Goal: Navigation & Orientation: Find specific page/section

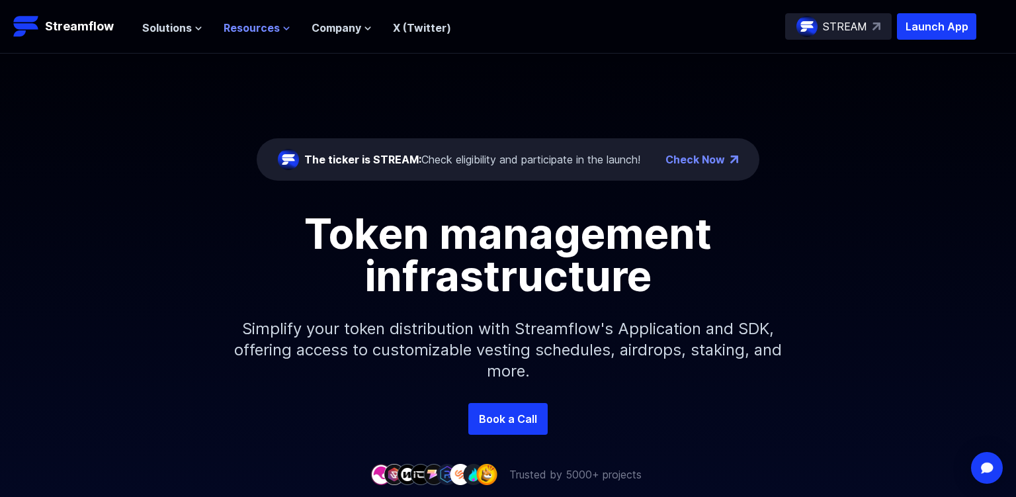
click at [258, 34] on span "Resources" at bounding box center [252, 28] width 56 height 16
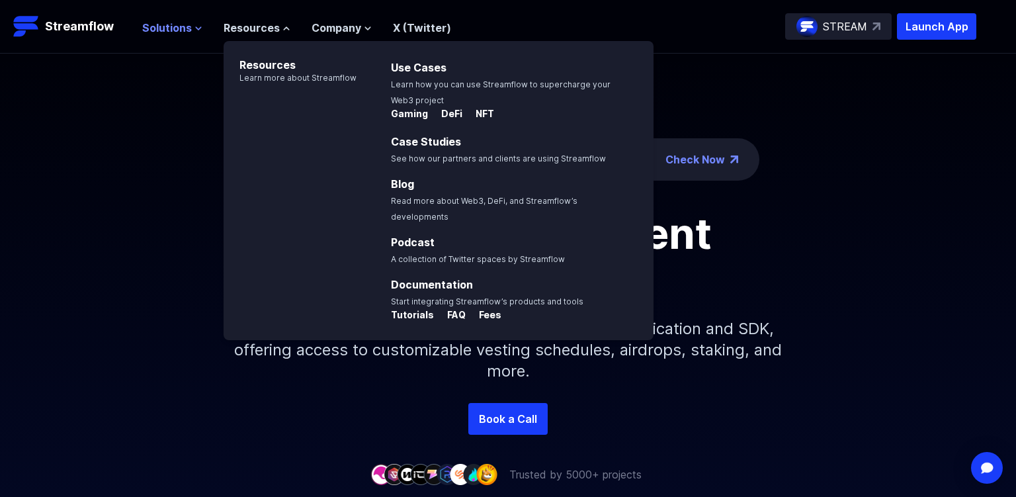
click at [175, 32] on span "Solutions" at bounding box center [167, 28] width 50 height 16
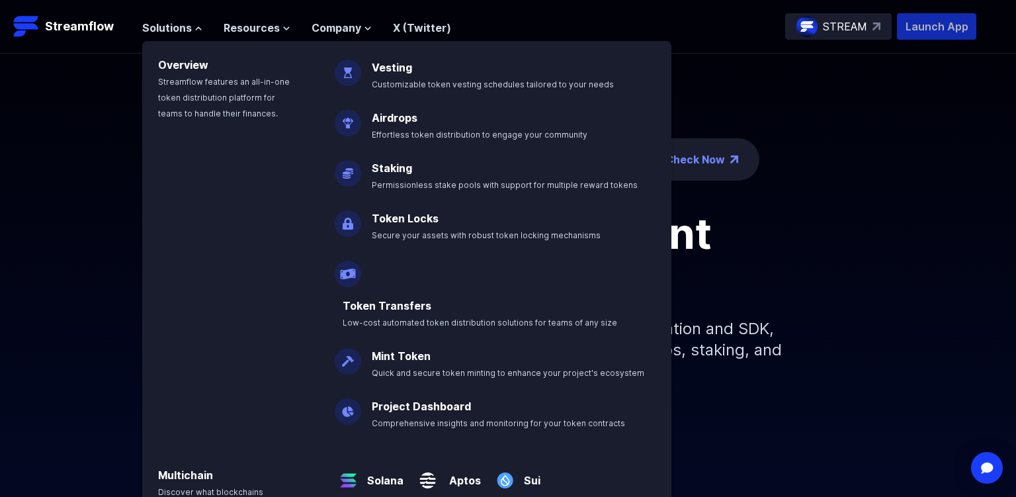
click at [965, 23] on p "Launch App" at bounding box center [936, 26] width 79 height 26
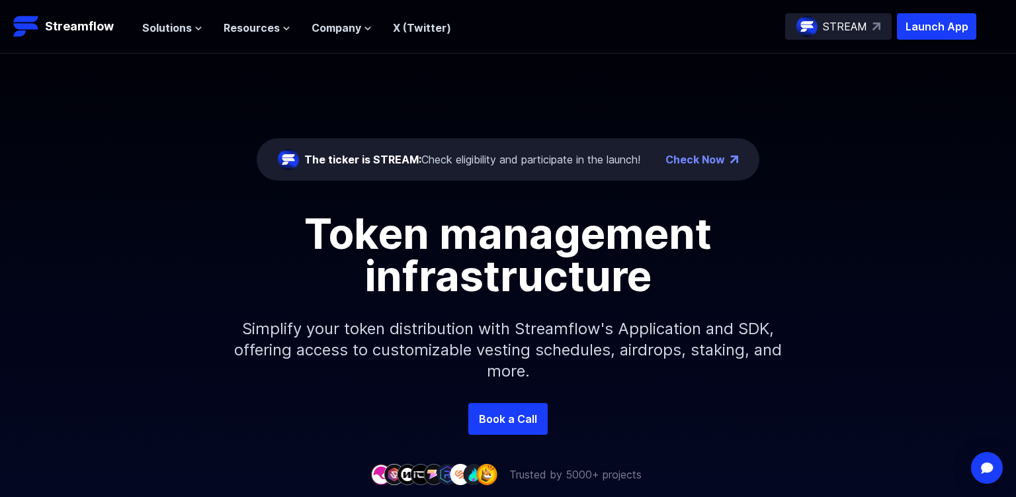
click at [829, 23] on p "STREAM" at bounding box center [845, 27] width 44 height 16
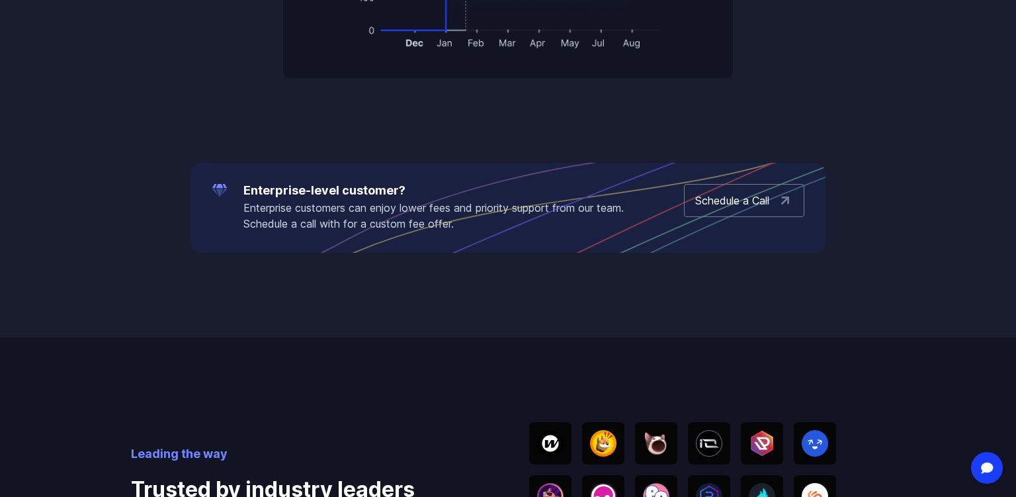
scroll to position [2655, 0]
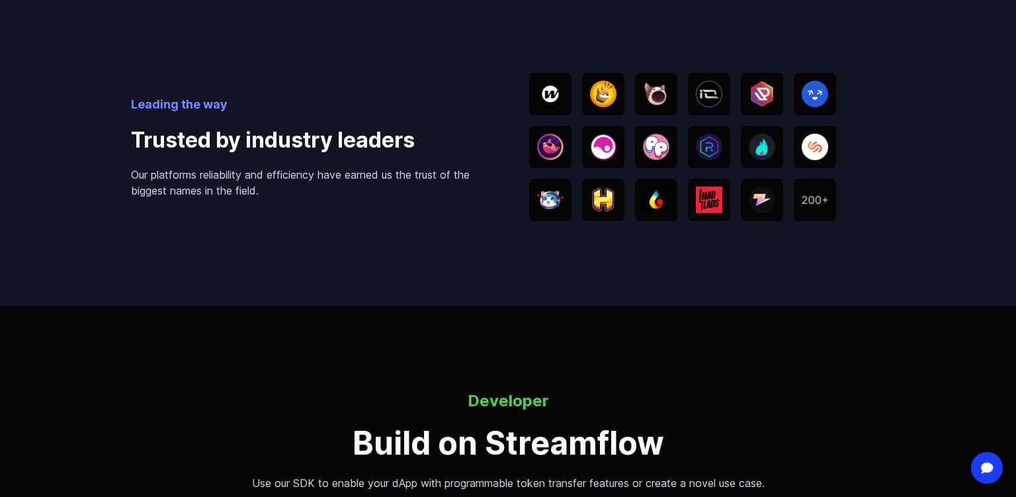
click at [598, 188] on img at bounding box center [603, 200] width 26 height 24
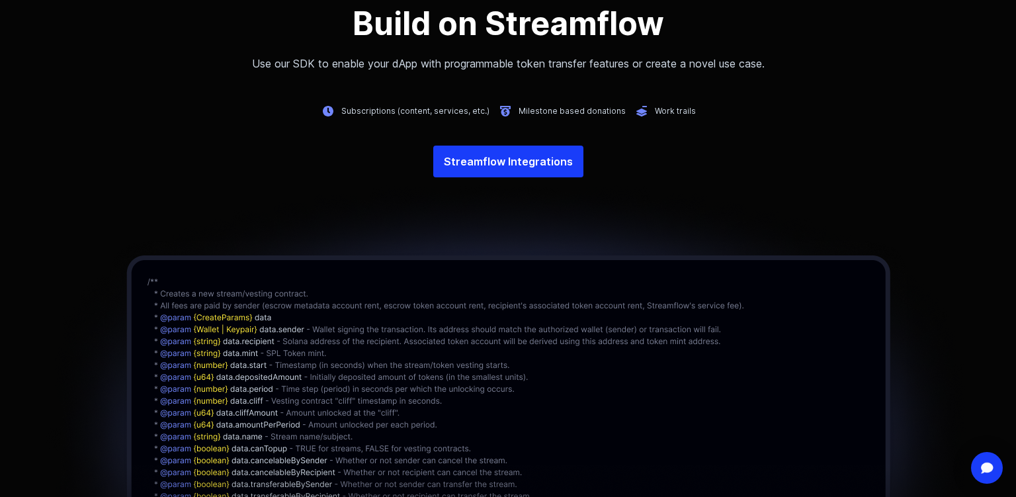
scroll to position [0, 0]
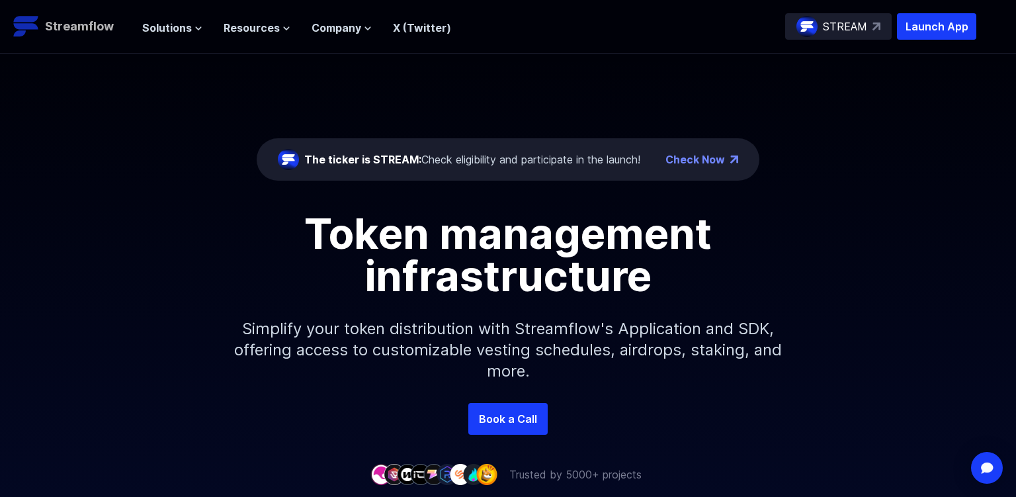
click at [71, 20] on p "Streamflow" at bounding box center [79, 26] width 69 height 19
click at [970, 28] on p "Launch App" at bounding box center [936, 26] width 79 height 26
click at [842, 27] on p "STREAM" at bounding box center [845, 27] width 44 height 16
click at [175, 26] on span "Solutions" at bounding box center [167, 28] width 50 height 16
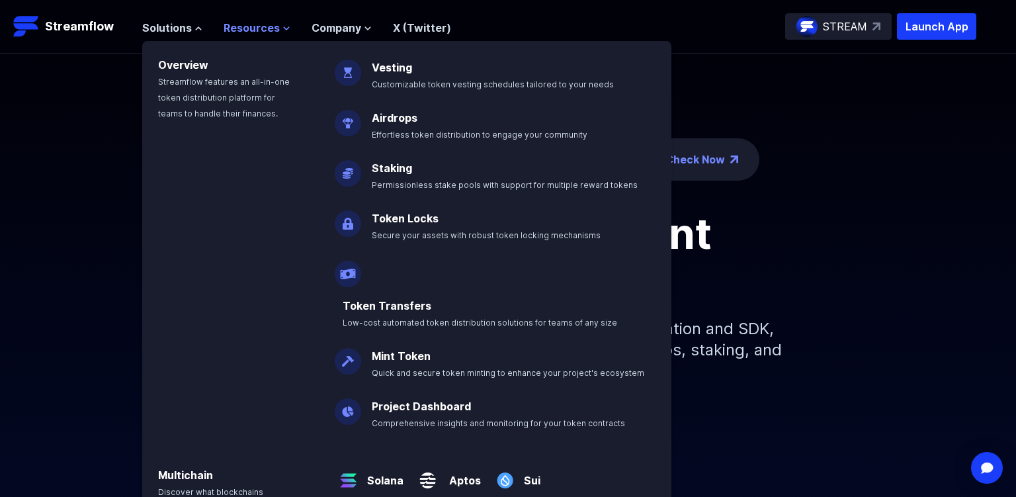
click at [234, 28] on span "Resources" at bounding box center [252, 28] width 56 height 16
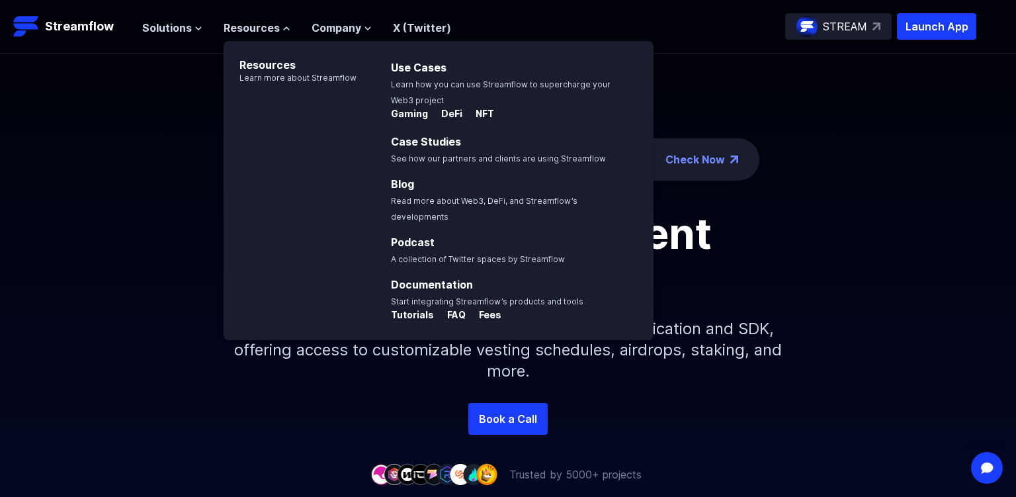
click at [333, 36] on div "Solutions Overview Streamflow features an all-in-one token distribution platfor…" at bounding box center [296, 26] width 309 height 26
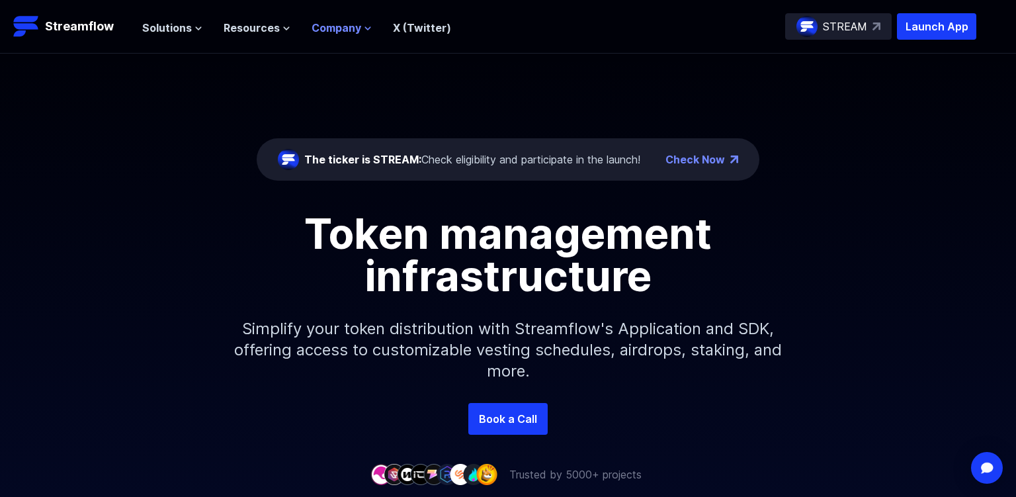
click at [337, 28] on span "Company" at bounding box center [337, 28] width 50 height 16
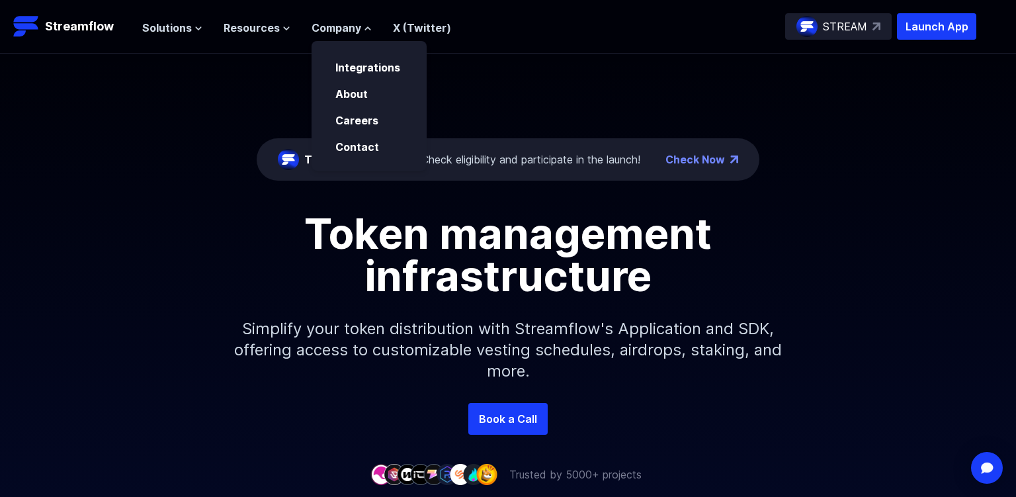
drag, startPoint x: 176, startPoint y: 328, endPoint x: 185, endPoint y: 313, distance: 17.5
click at [176, 328] on div "Token management infrastructure Simplify your token distribution with Streamflo…" at bounding box center [508, 307] width 1016 height 191
